Goal: Information Seeking & Learning: Check status

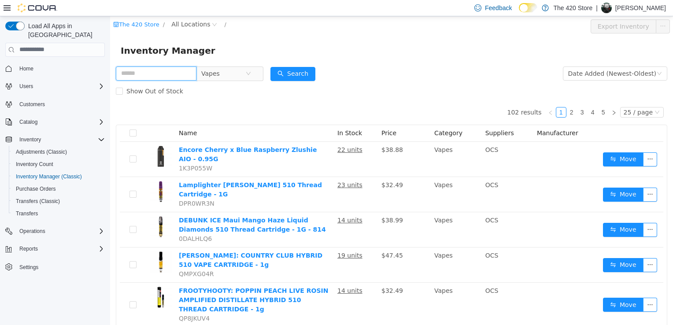
click at [144, 71] on input "text" at bounding box center [156, 73] width 81 height 14
click at [289, 74] on button "Search" at bounding box center [292, 73] width 45 height 14
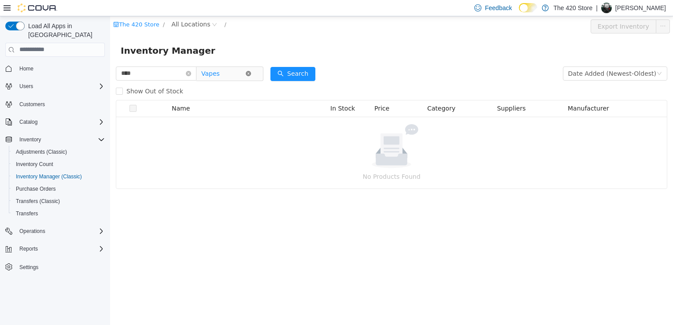
click at [251, 74] on icon "icon: close-circle" at bounding box center [248, 72] width 5 height 5
click at [287, 74] on button "Search" at bounding box center [292, 73] width 45 height 14
click at [158, 75] on input "****" at bounding box center [156, 73] width 81 height 14
type input "*********"
click at [305, 74] on button "Search" at bounding box center [292, 73] width 45 height 14
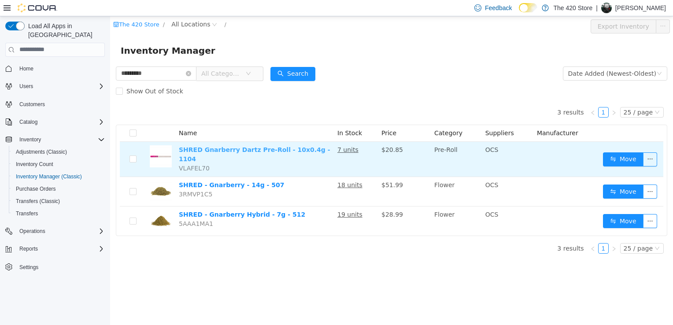
click at [216, 147] on link "SHRED Gnarberry Dartz Pre-Roll - 10x0.4g - 1104" at bounding box center [254, 154] width 151 height 16
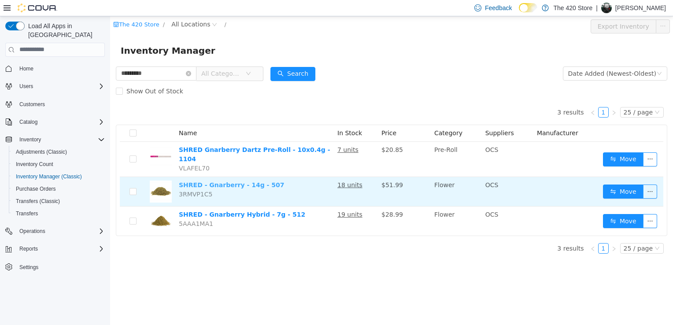
click at [202, 181] on link "SHRED - Gnarberry - 14g - 507" at bounding box center [231, 184] width 105 height 7
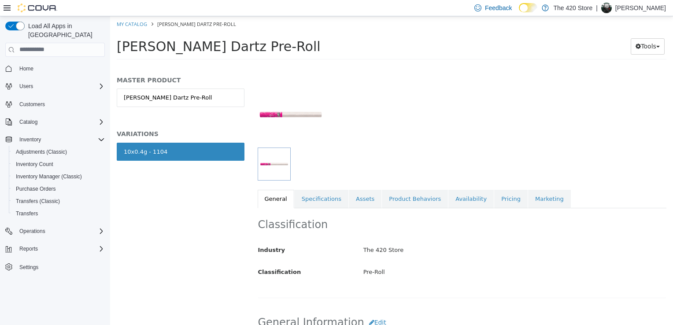
scroll to position [44, 0]
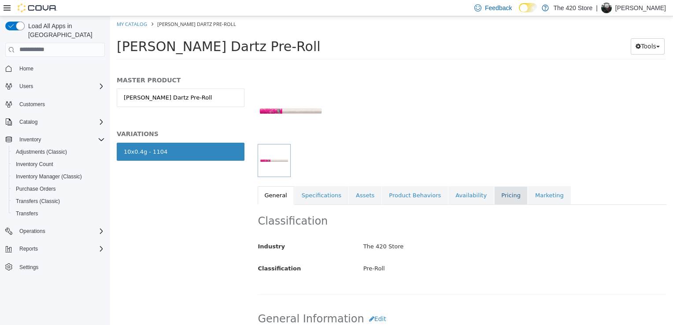
click at [494, 196] on link "Pricing" at bounding box center [510, 195] width 33 height 18
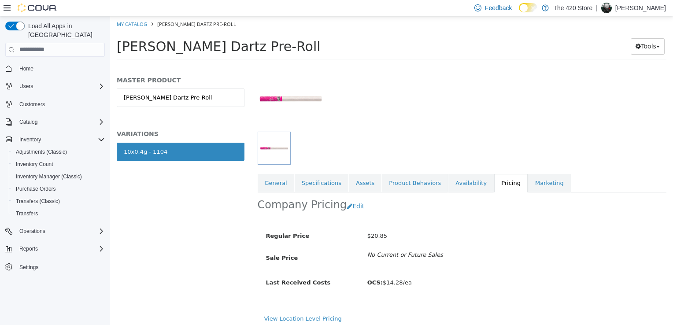
scroll to position [60, 0]
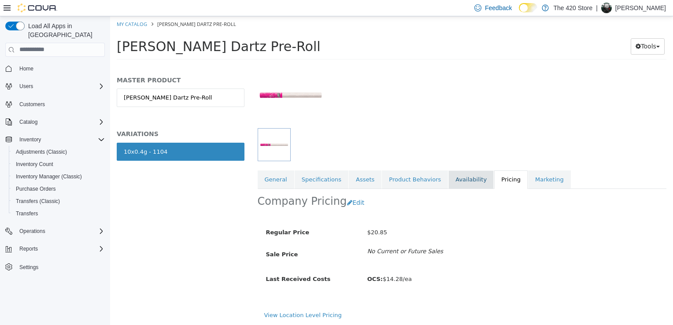
click at [448, 181] on link "Availability" at bounding box center [470, 179] width 45 height 18
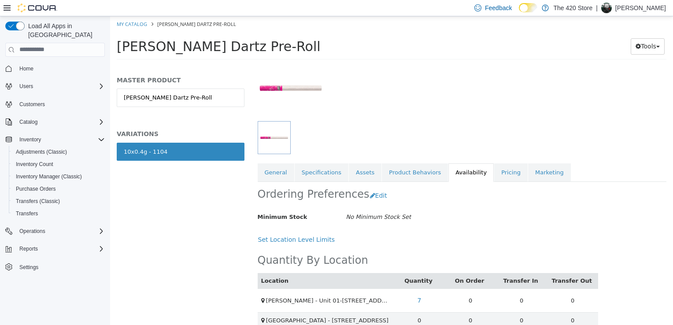
scroll to position [78, 0]
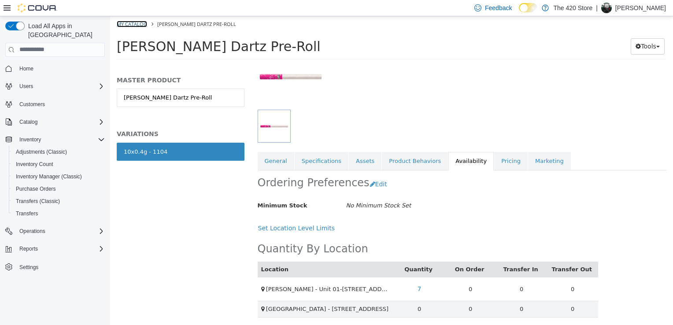
click at [134, 24] on link "My Catalog" at bounding box center [132, 23] width 30 height 7
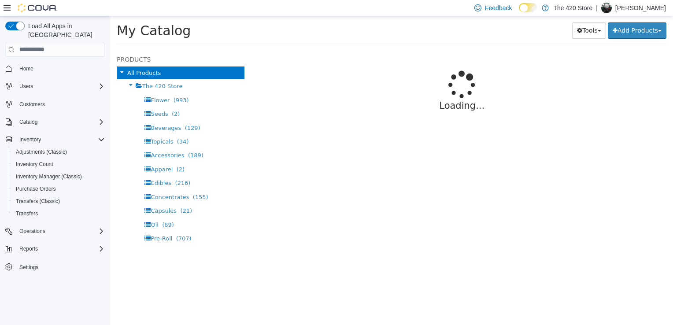
select select "**********"
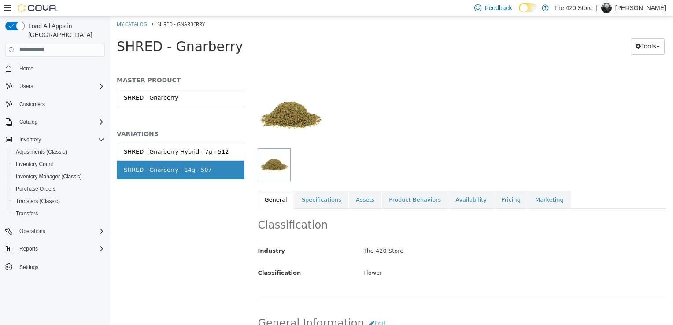
scroll to position [44, 0]
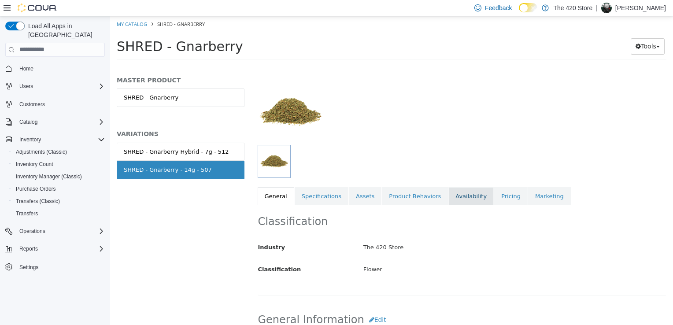
click at [457, 199] on link "Availability" at bounding box center [470, 196] width 45 height 18
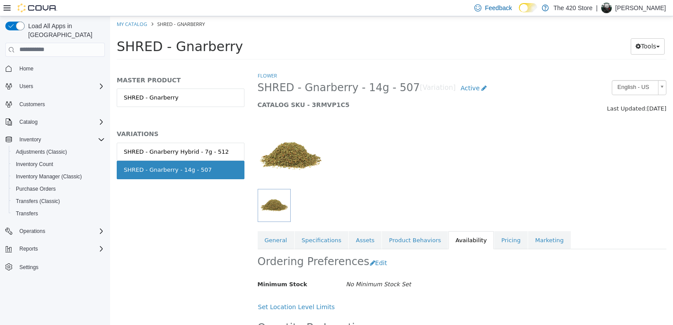
click at [151, 170] on div "SHRED - Gnarberry - 14g - 507" at bounding box center [168, 169] width 88 height 9
click at [146, 154] on div "SHRED - Gnarberry Hybrid - 7g - 512" at bounding box center [176, 151] width 105 height 9
